Goal: Task Accomplishment & Management: Use online tool/utility

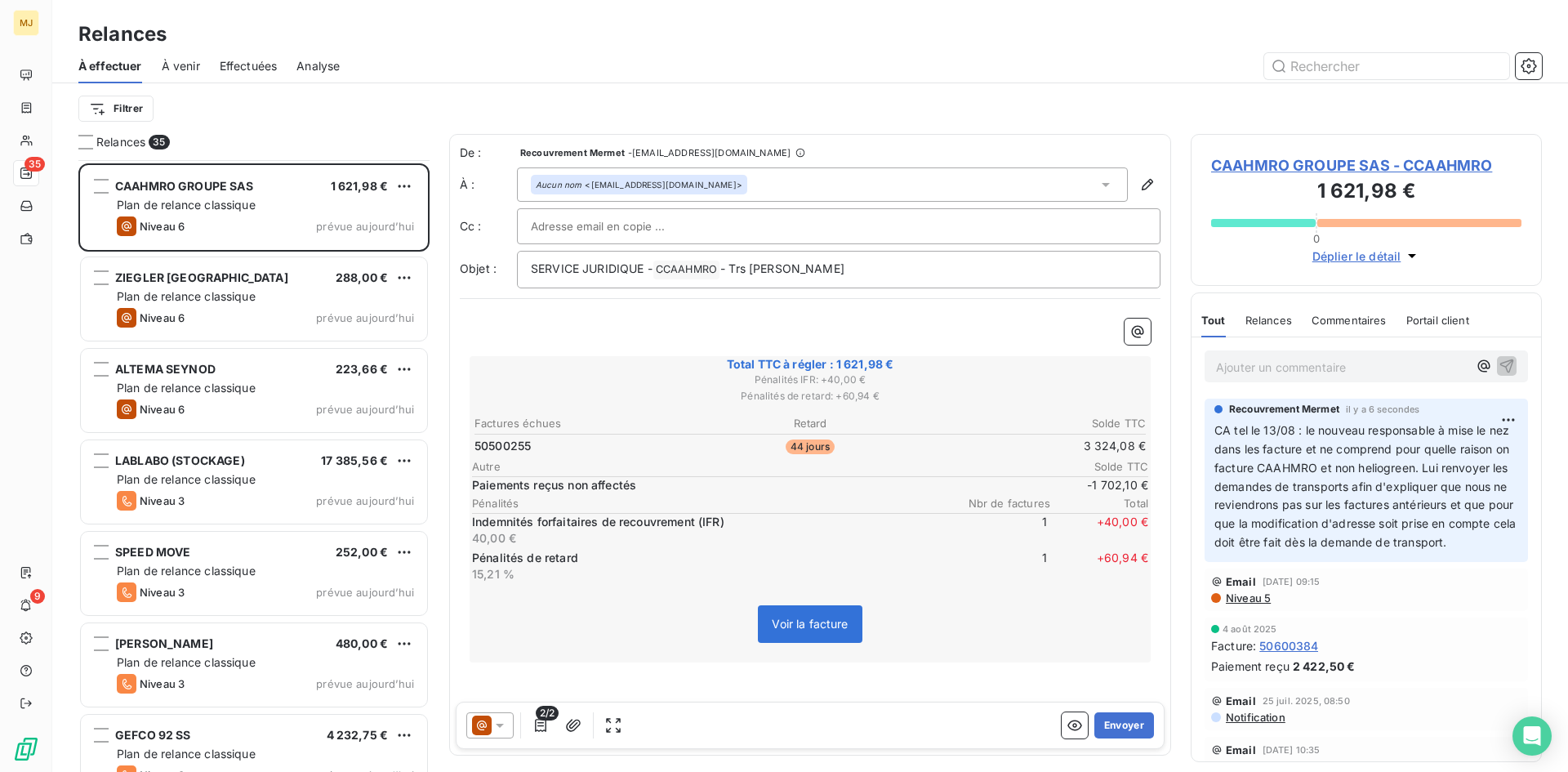
scroll to position [2288, 0]
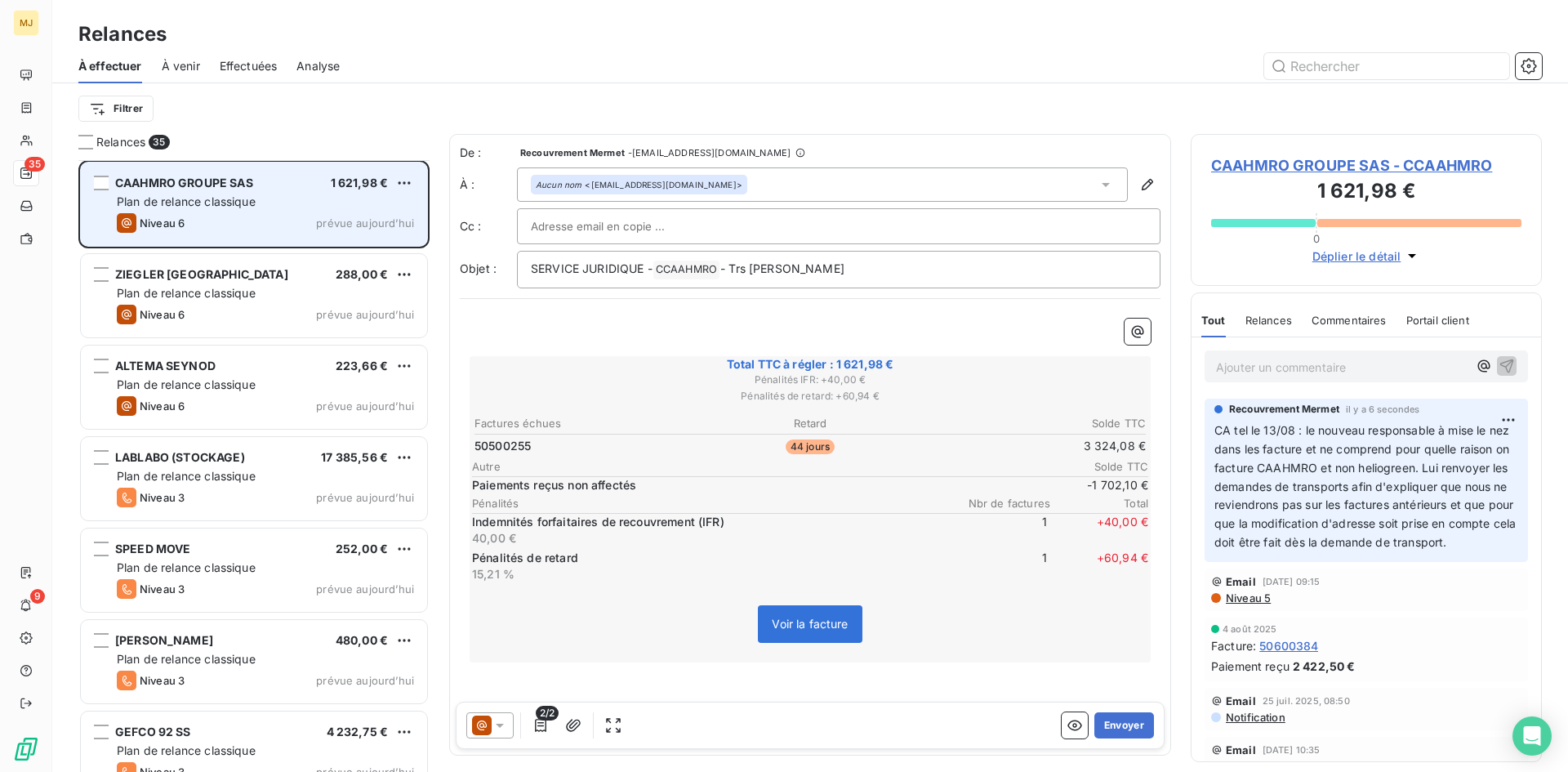
click at [242, 194] on span "Plan de relance classique" at bounding box center [185, 201] width 139 height 14
click at [410, 180] on html "MJ 35 9 Relances À effectuer À venir Effectuées Analyse Filtrer Relances [STREE…" at bounding box center [784, 386] width 1568 height 772
click at [372, 215] on div "Replanifier cette action" at bounding box center [333, 216] width 147 height 26
select select "7"
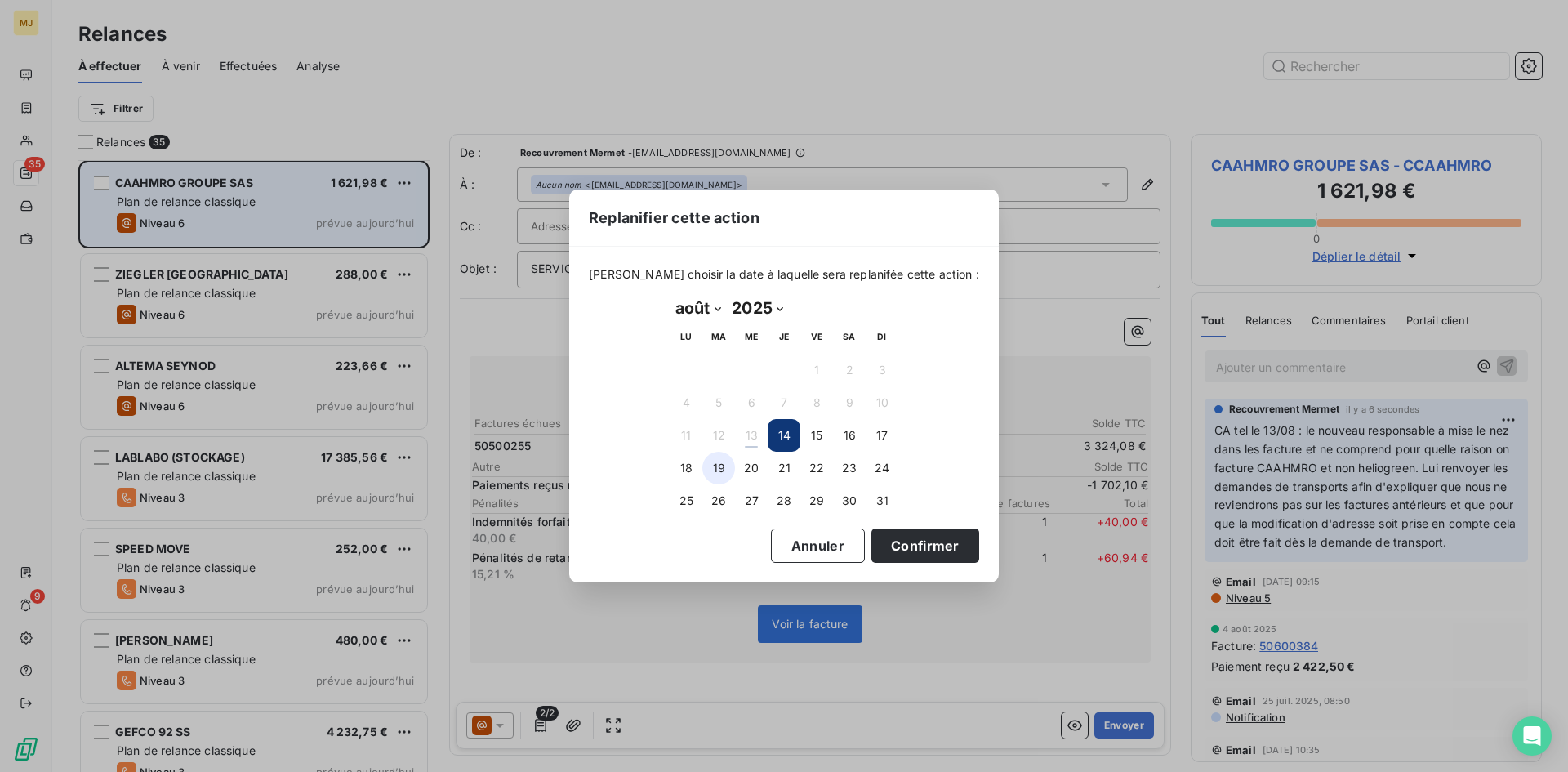
click at [713, 462] on button "19" at bounding box center [718, 468] width 33 height 33
click at [919, 551] on button "Confirmer" at bounding box center [924, 545] width 108 height 34
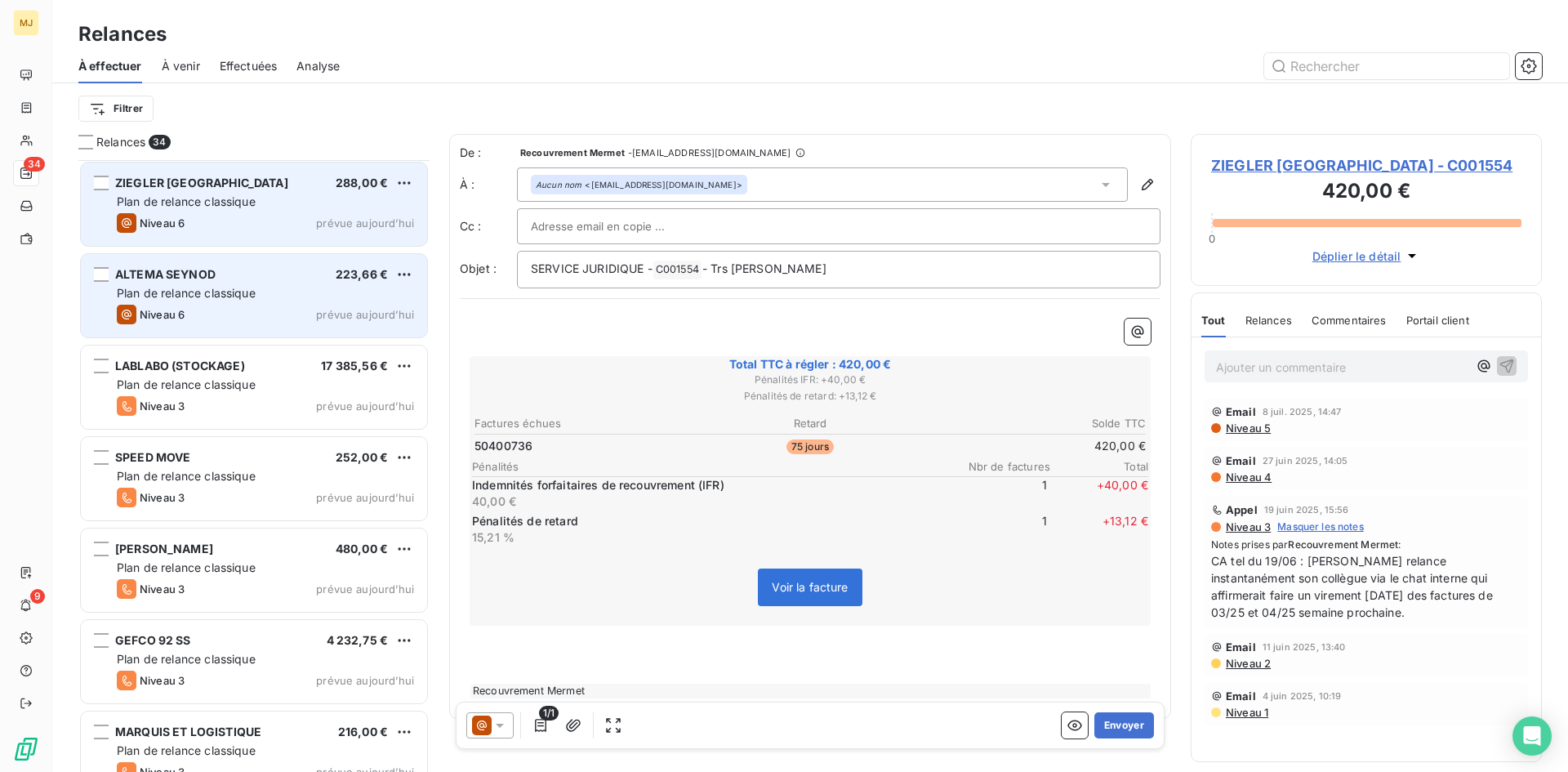
click at [256, 276] on div "ALTEMA SEYNOD 223,66 €" at bounding box center [265, 274] width 297 height 15
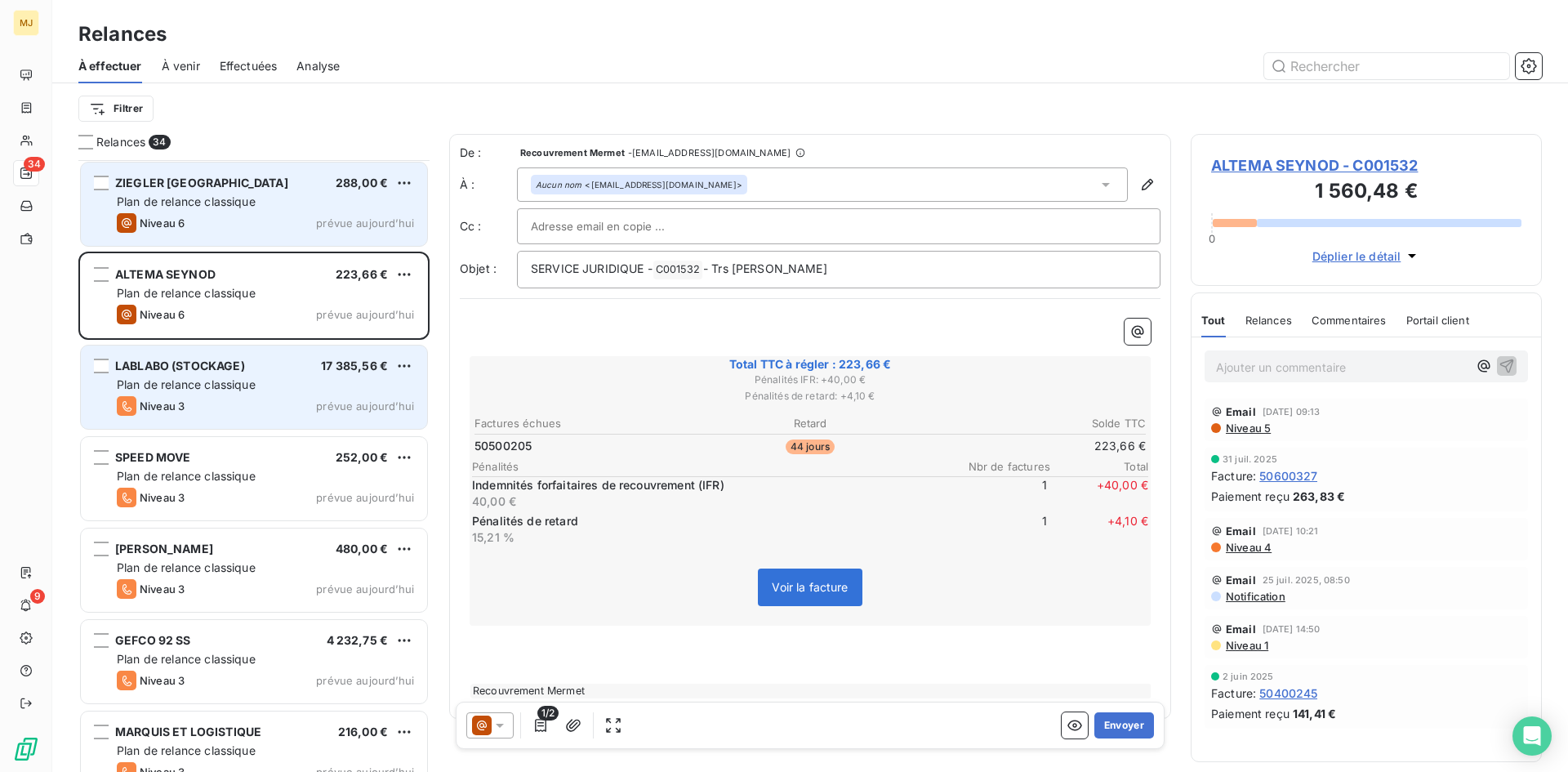
click at [308, 386] on div "Plan de relance classique" at bounding box center [265, 385] width 297 height 17
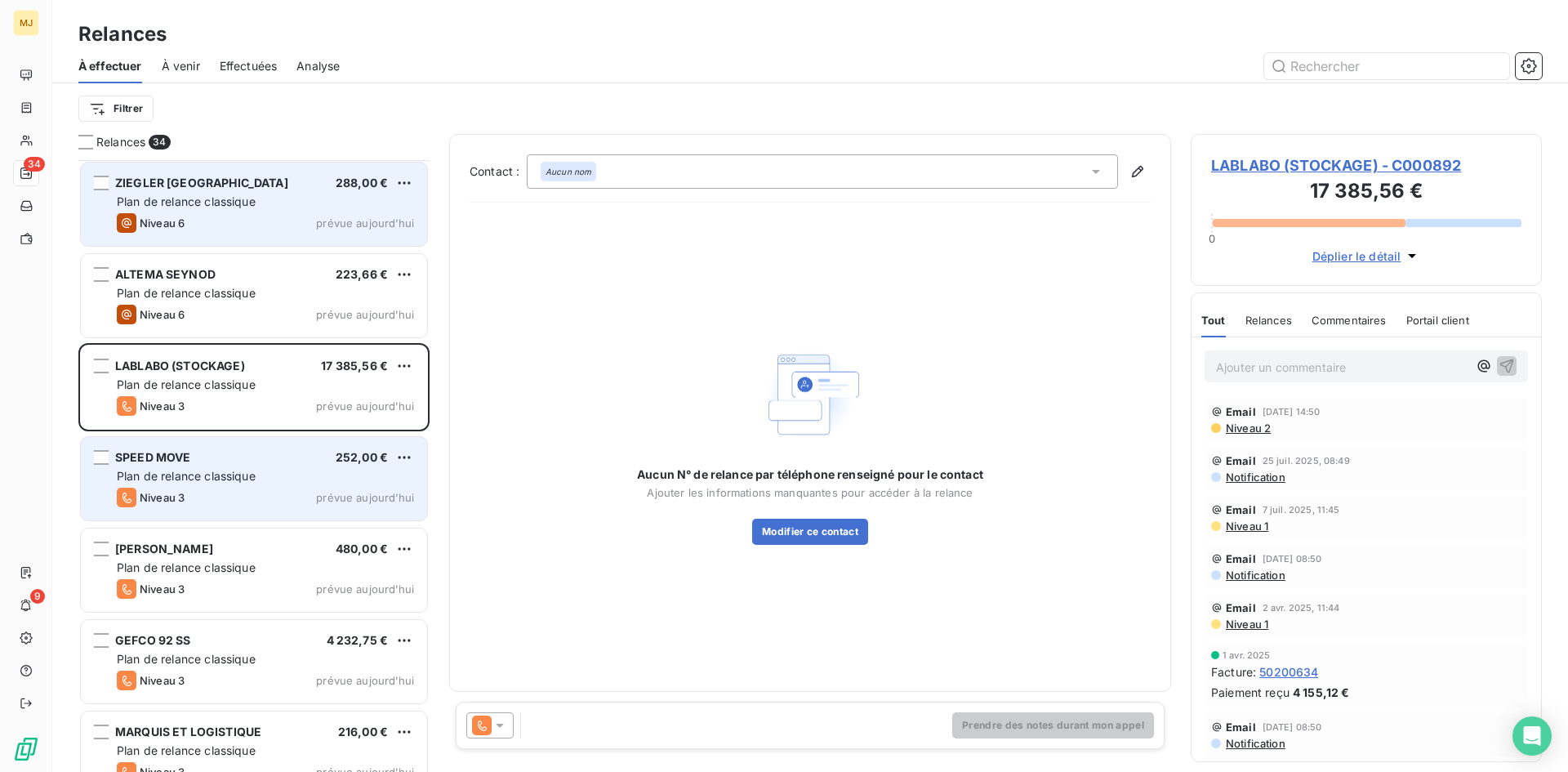
click at [267, 475] on div "Plan de relance classique" at bounding box center [265, 476] width 297 height 17
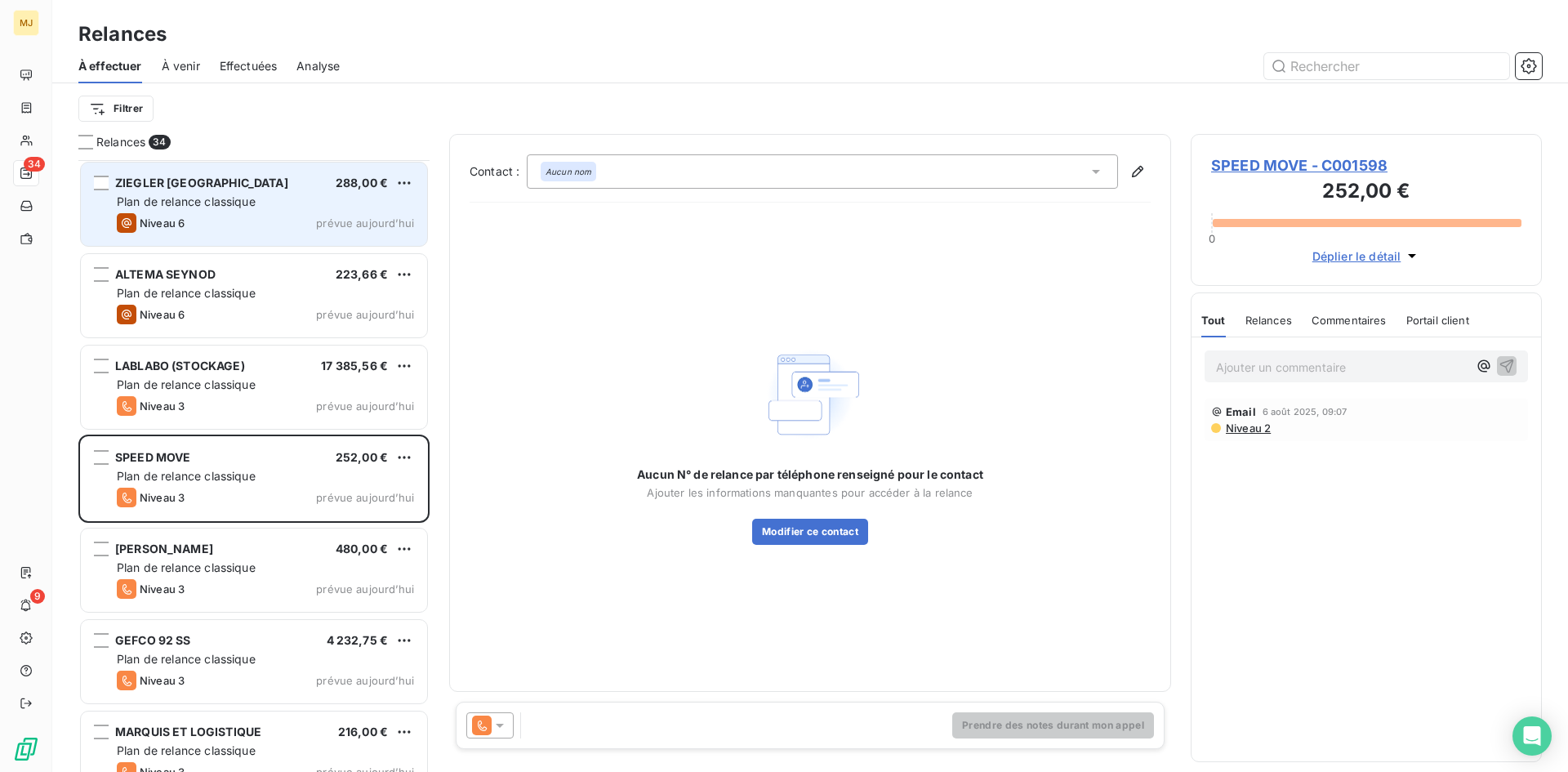
click at [498, 722] on icon at bounding box center [499, 724] width 17 height 17
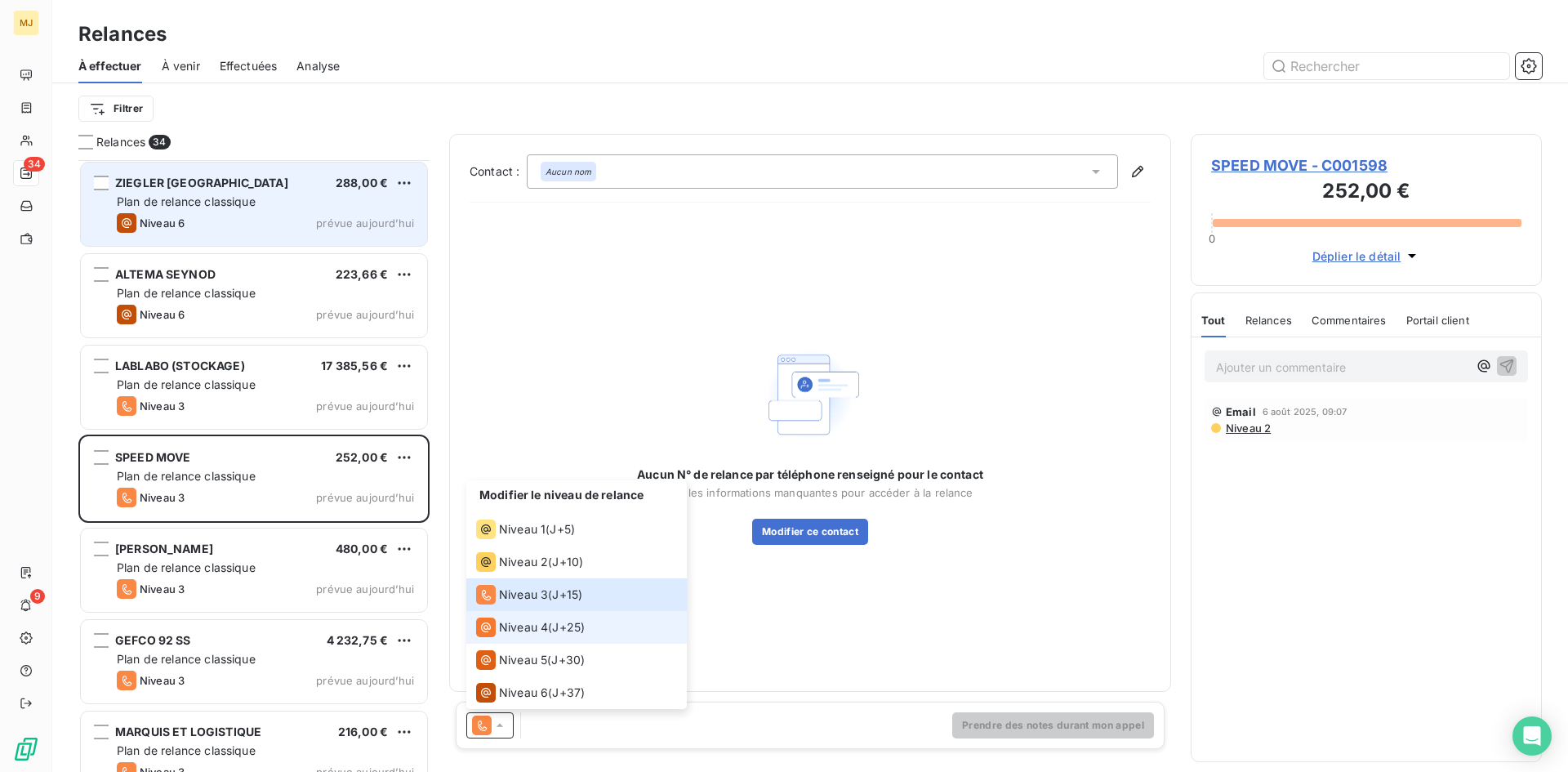
click at [560, 621] on span "J+25 )" at bounding box center [569, 627] width 33 height 17
